Goal: Check status: Check status

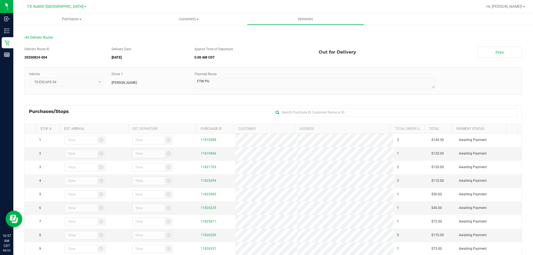
scroll to position [60, 0]
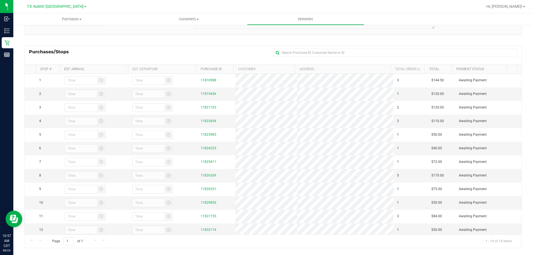
click at [404, 19] on ul "Purchases Summary of purchases Fulfillment All purchases Customers All customer…" at bounding box center [279, 19] width 533 height 12
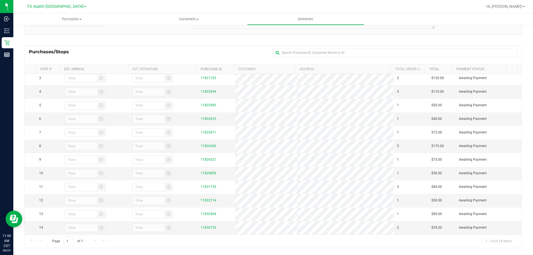
scroll to position [38, 0]
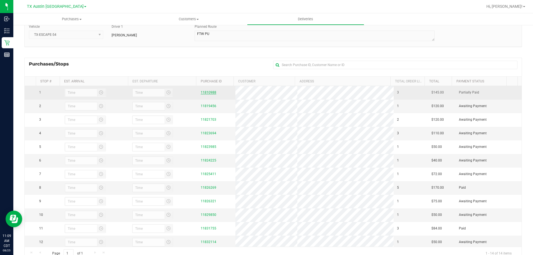
click at [206, 92] on link "11810988" at bounding box center [209, 92] width 16 height 4
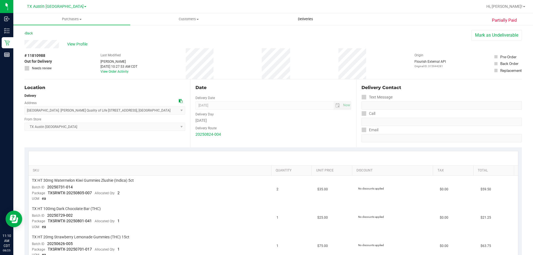
click at [299, 21] on span "Deliveries" at bounding box center [305, 19] width 30 height 5
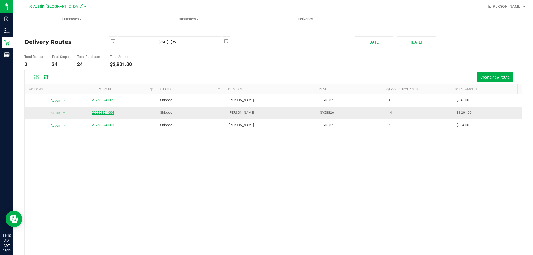
click at [97, 114] on link "20250824-004" at bounding box center [103, 113] width 22 height 4
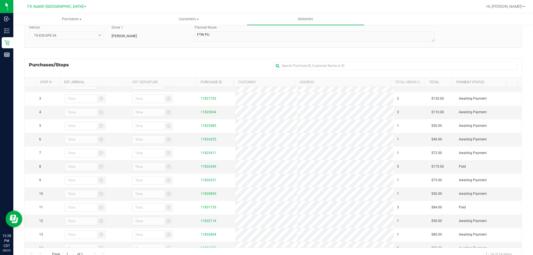
scroll to position [38, 0]
